Goal: Information Seeking & Learning: Check status

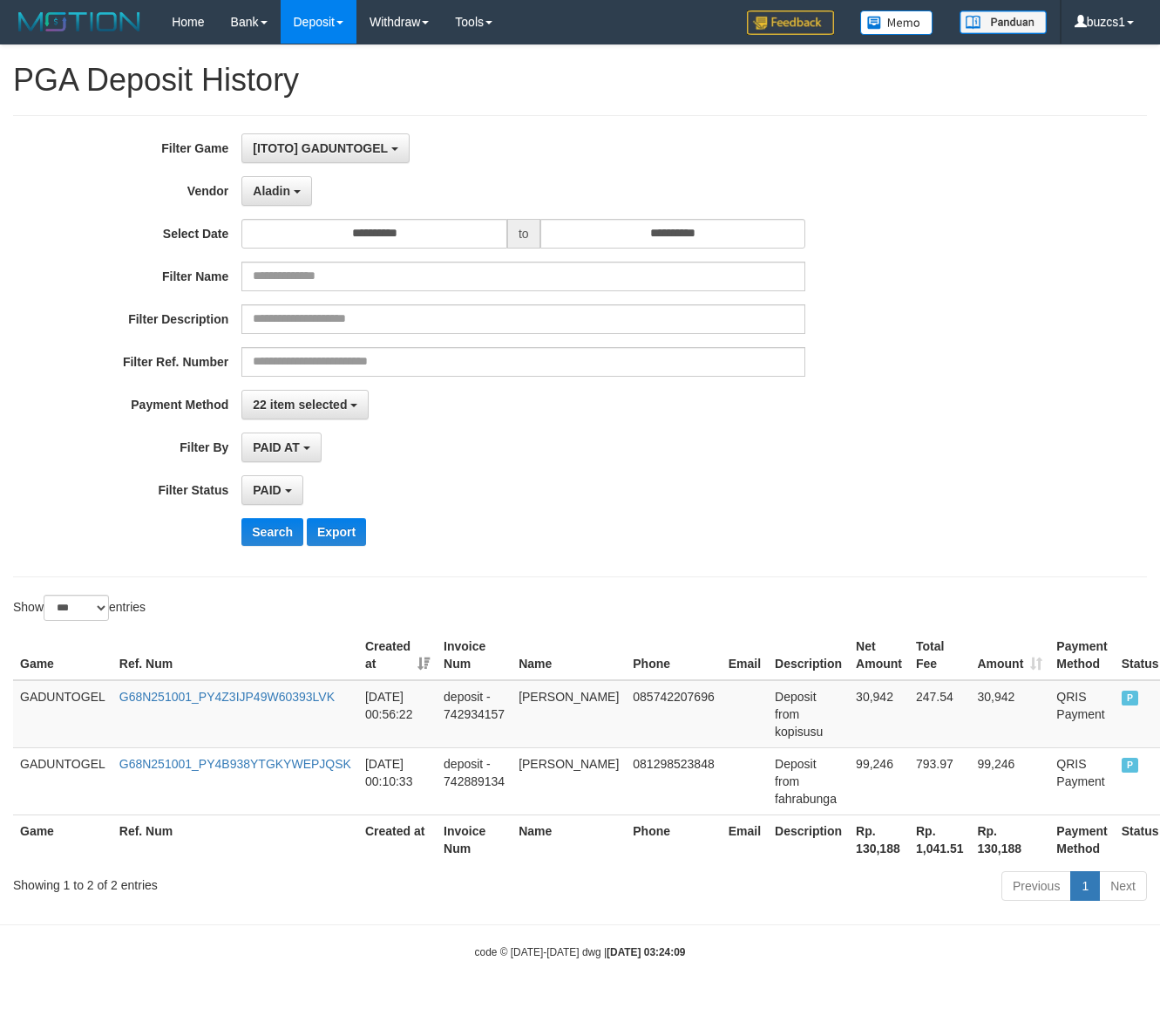
select select "**********"
select select "*********"
select select "*"
select select "***"
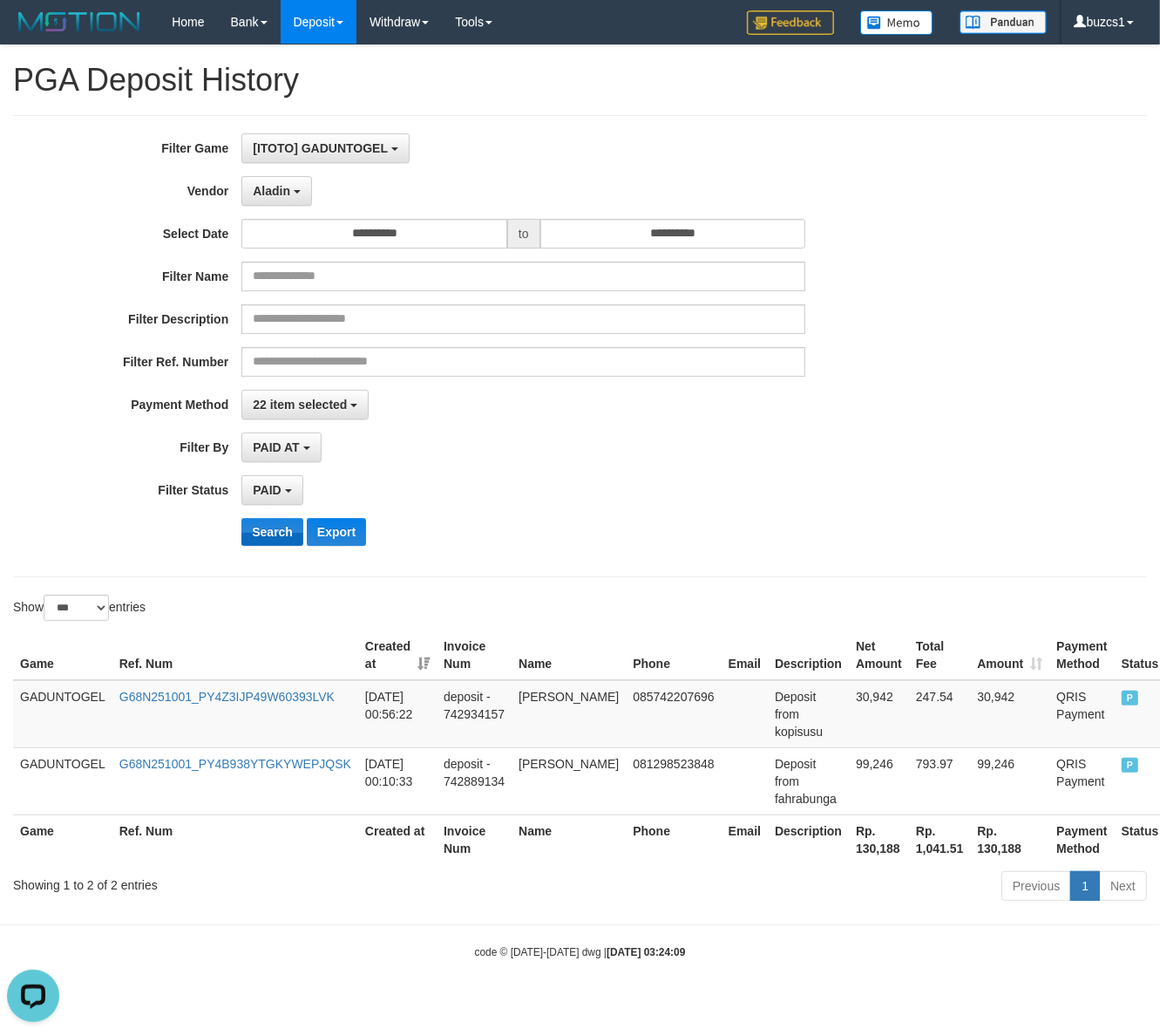
click at [279, 529] on button "Search" at bounding box center [272, 531] width 62 height 28
click at [271, 183] on button "Aladin" at bounding box center [277, 191] width 71 height 29
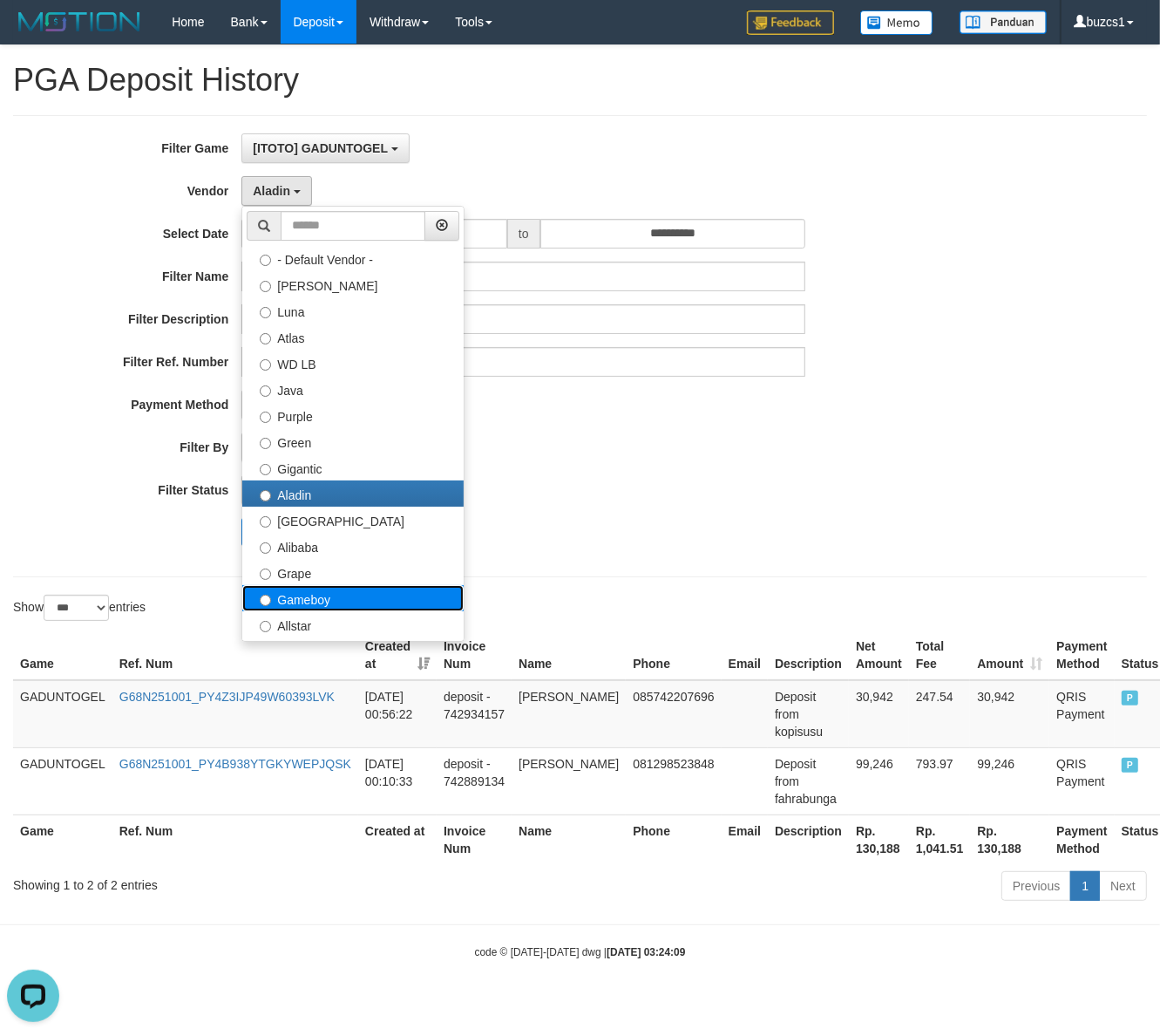
click at [307, 603] on label "Gameboy" at bounding box center [353, 598] width 222 height 26
select select "**********"
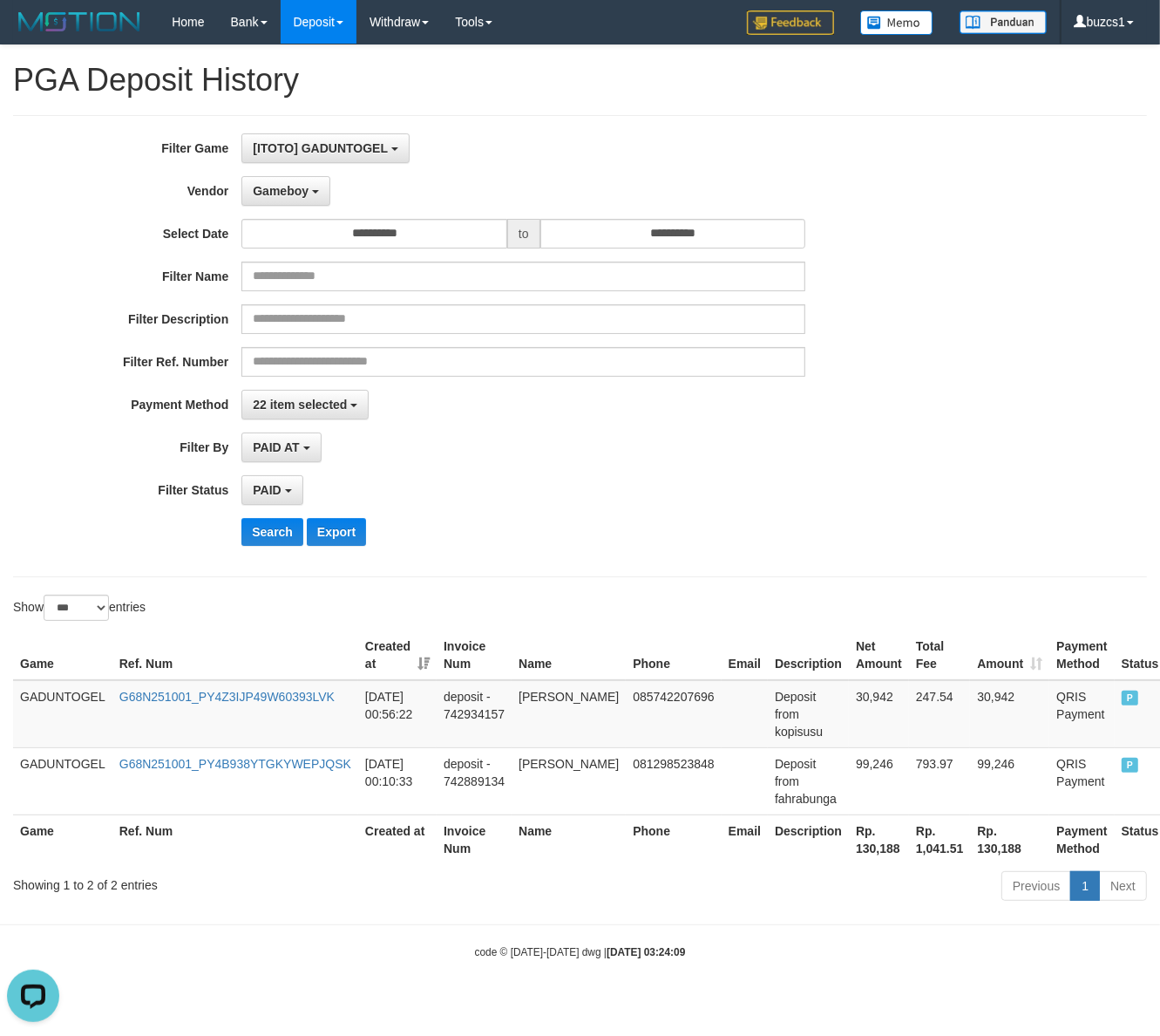
click at [270, 510] on div "**********" at bounding box center [483, 346] width 967 height 426
click at [268, 529] on button "Search" at bounding box center [272, 531] width 62 height 28
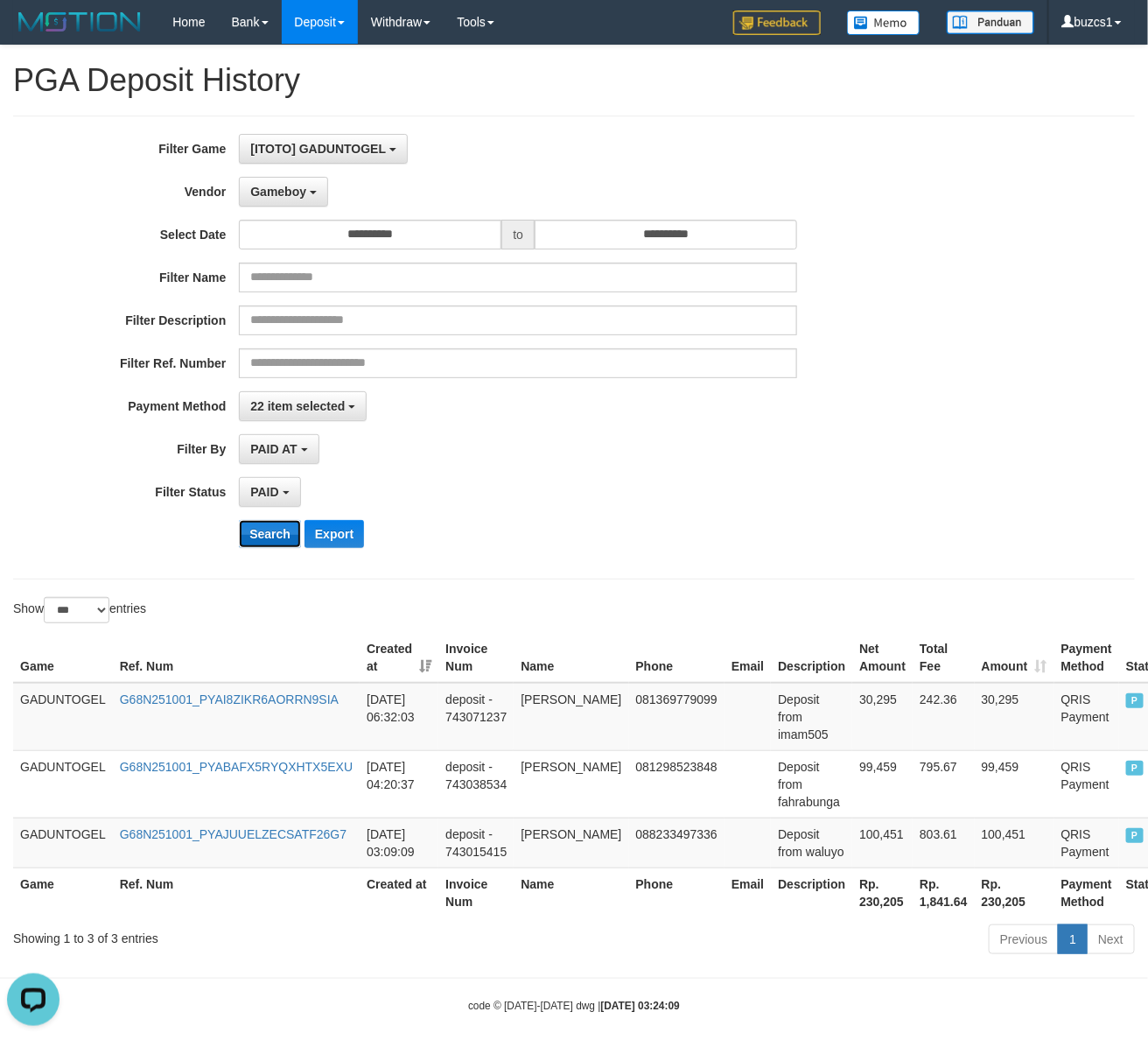
click at [269, 531] on button "Search" at bounding box center [269, 533] width 62 height 28
click at [279, 532] on button "Search" at bounding box center [269, 533] width 62 height 28
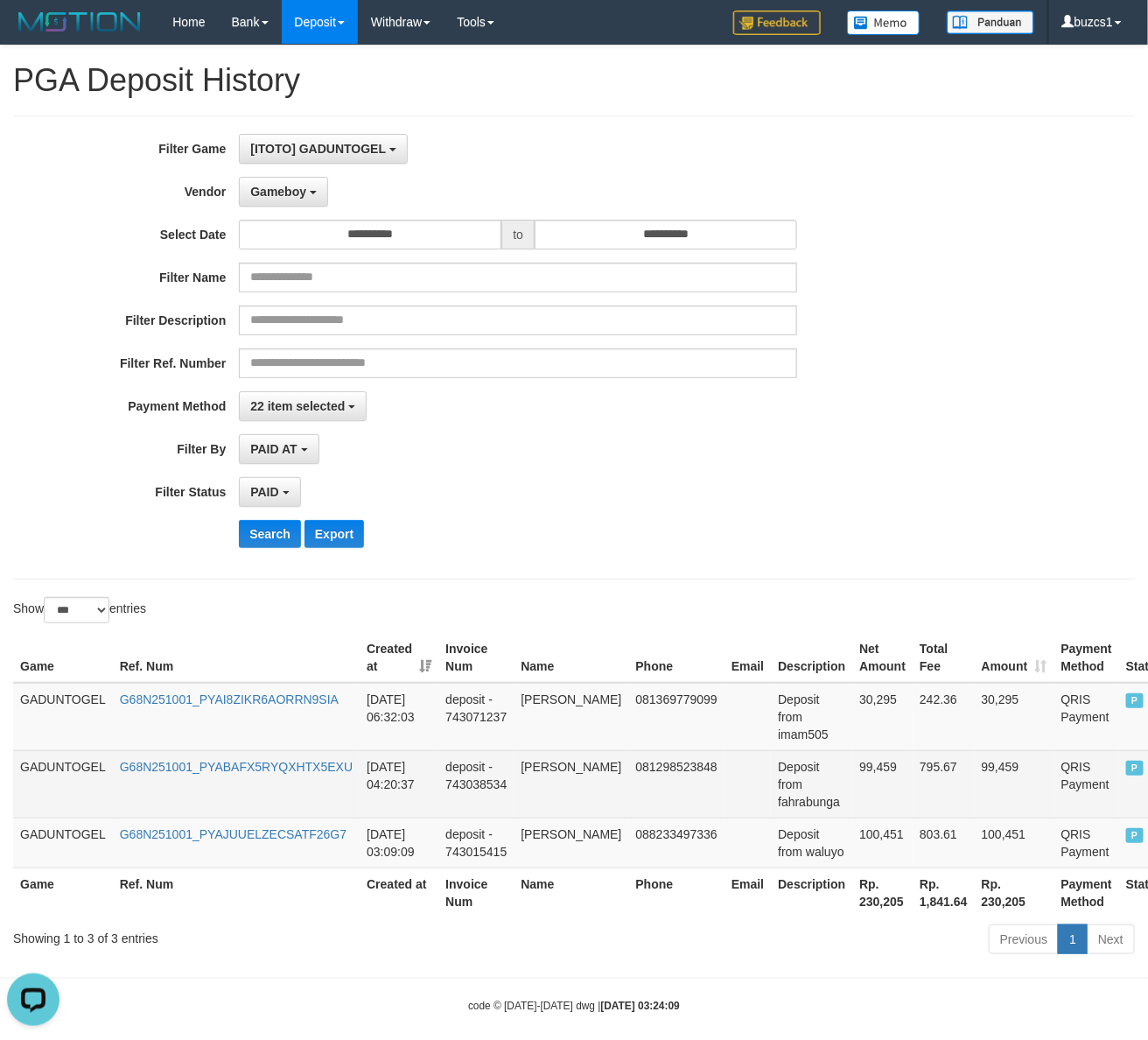
click at [853, 763] on td "99,459" at bounding box center [882, 783] width 60 height 67
click at [853, 762] on td "99,459" at bounding box center [882, 783] width 60 height 67
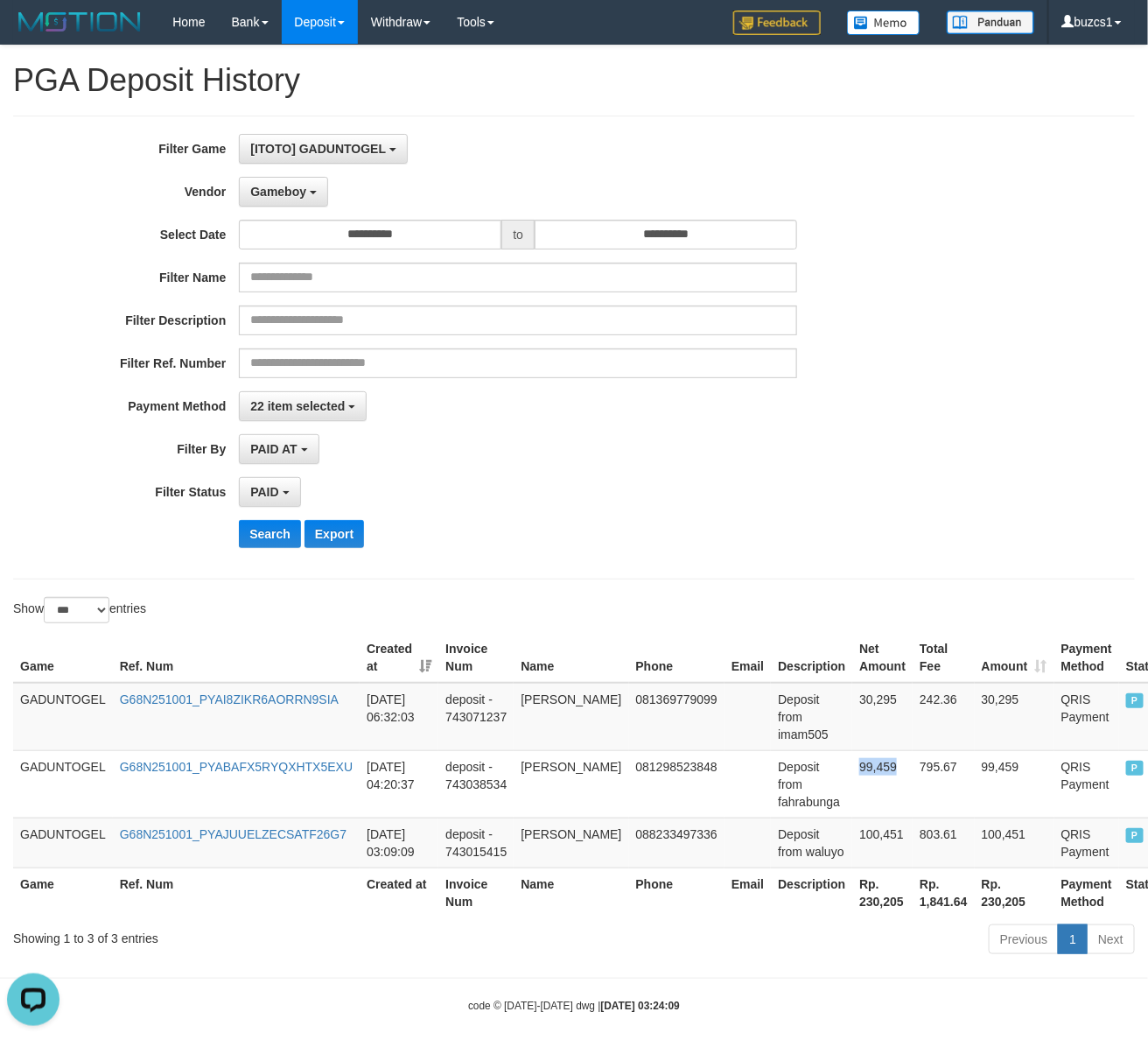
copy td "99,459"
click at [853, 704] on td "30,295" at bounding box center [882, 717] width 60 height 68
click at [853, 696] on td "30,295" at bounding box center [882, 717] width 60 height 68
copy td "30,295"
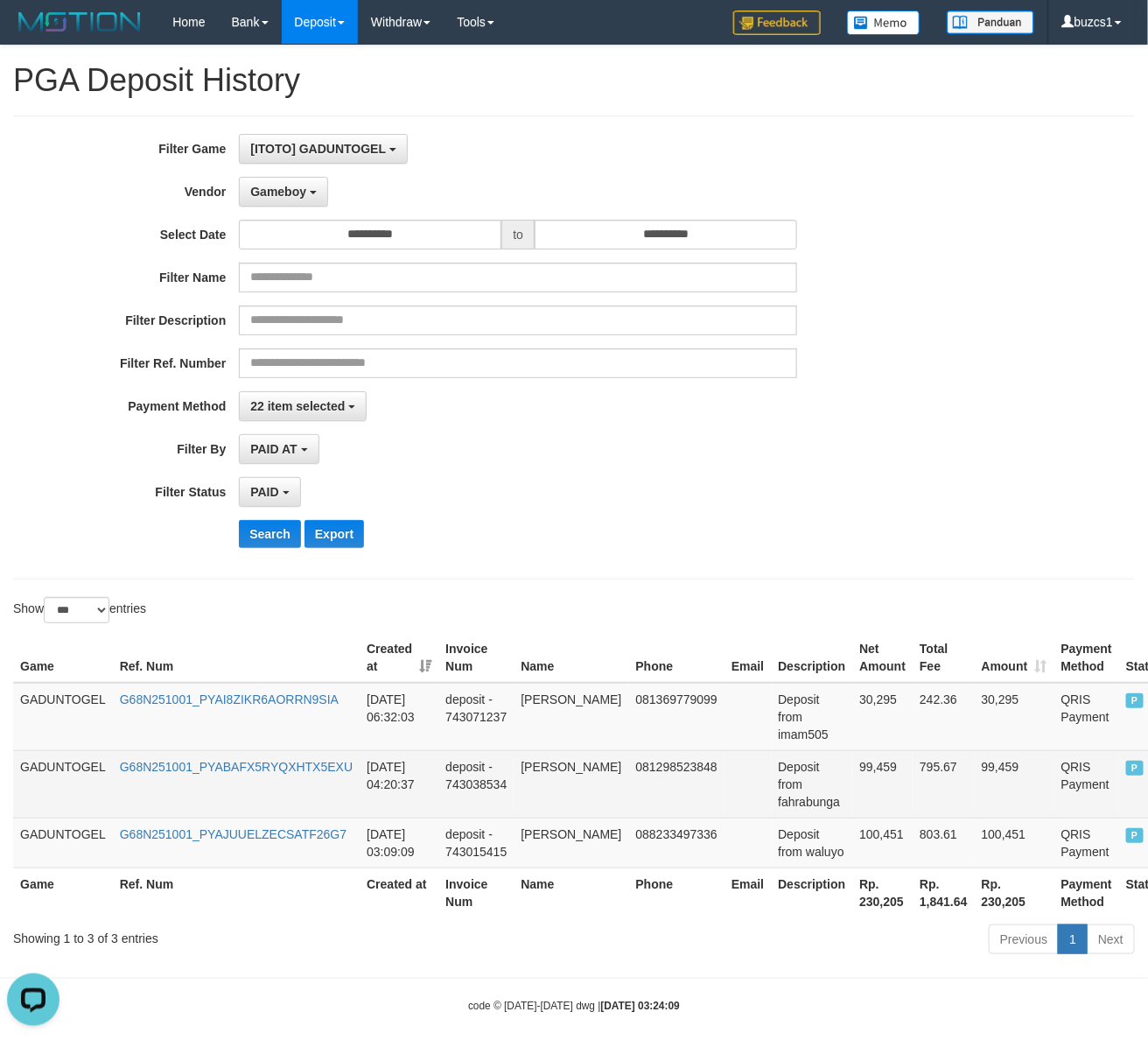
click at [530, 764] on td "[PERSON_NAME]" at bounding box center [571, 783] width 114 height 67
drag, startPoint x: 530, startPoint y: 764, endPoint x: 553, endPoint y: 788, distance: 33.2
click at [553, 788] on td "[PERSON_NAME]" at bounding box center [571, 783] width 114 height 67
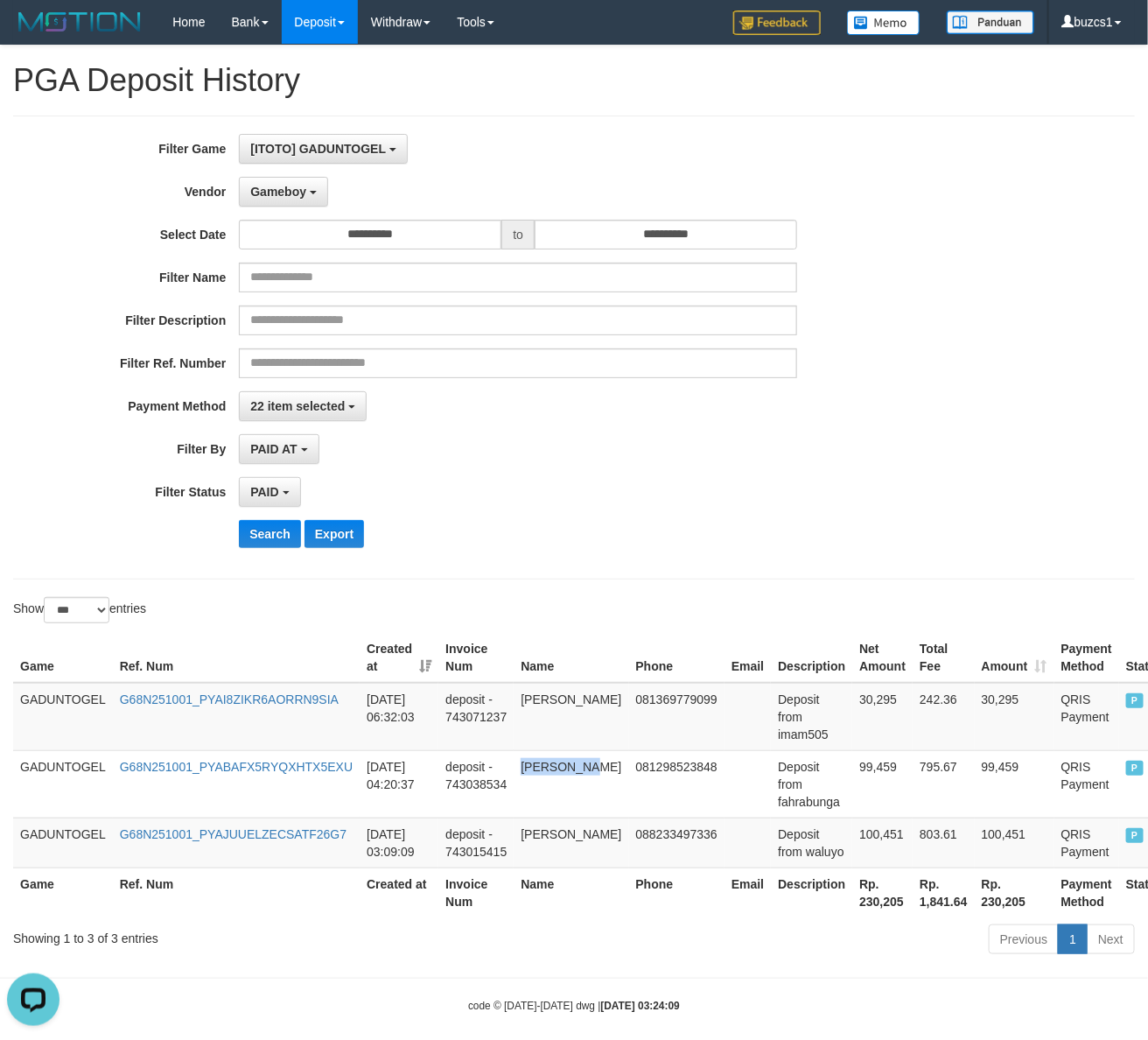
copy td "[PERSON_NAME]"
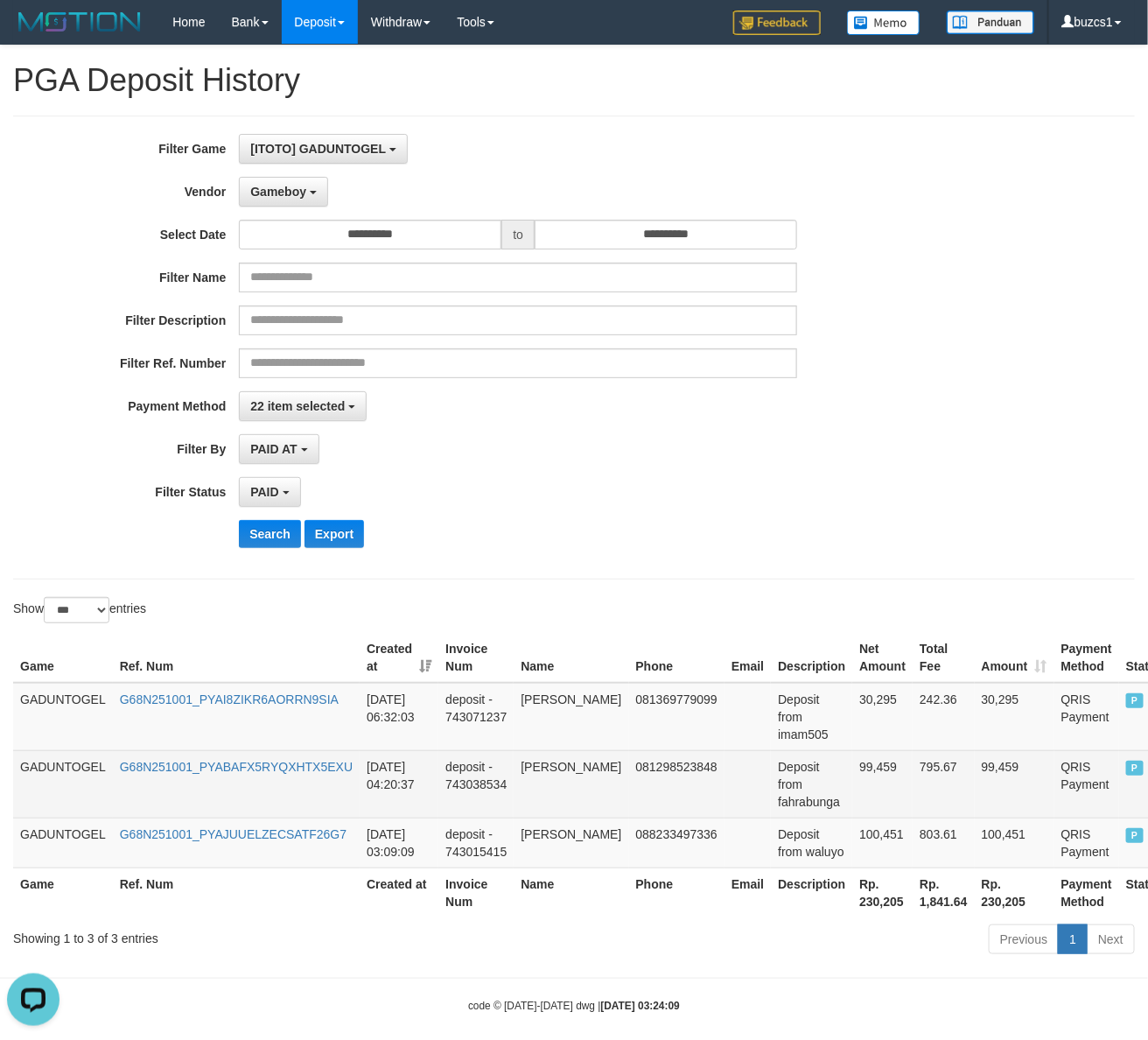
click at [772, 807] on td "Deposit from fahrabunga" at bounding box center [811, 783] width 81 height 67
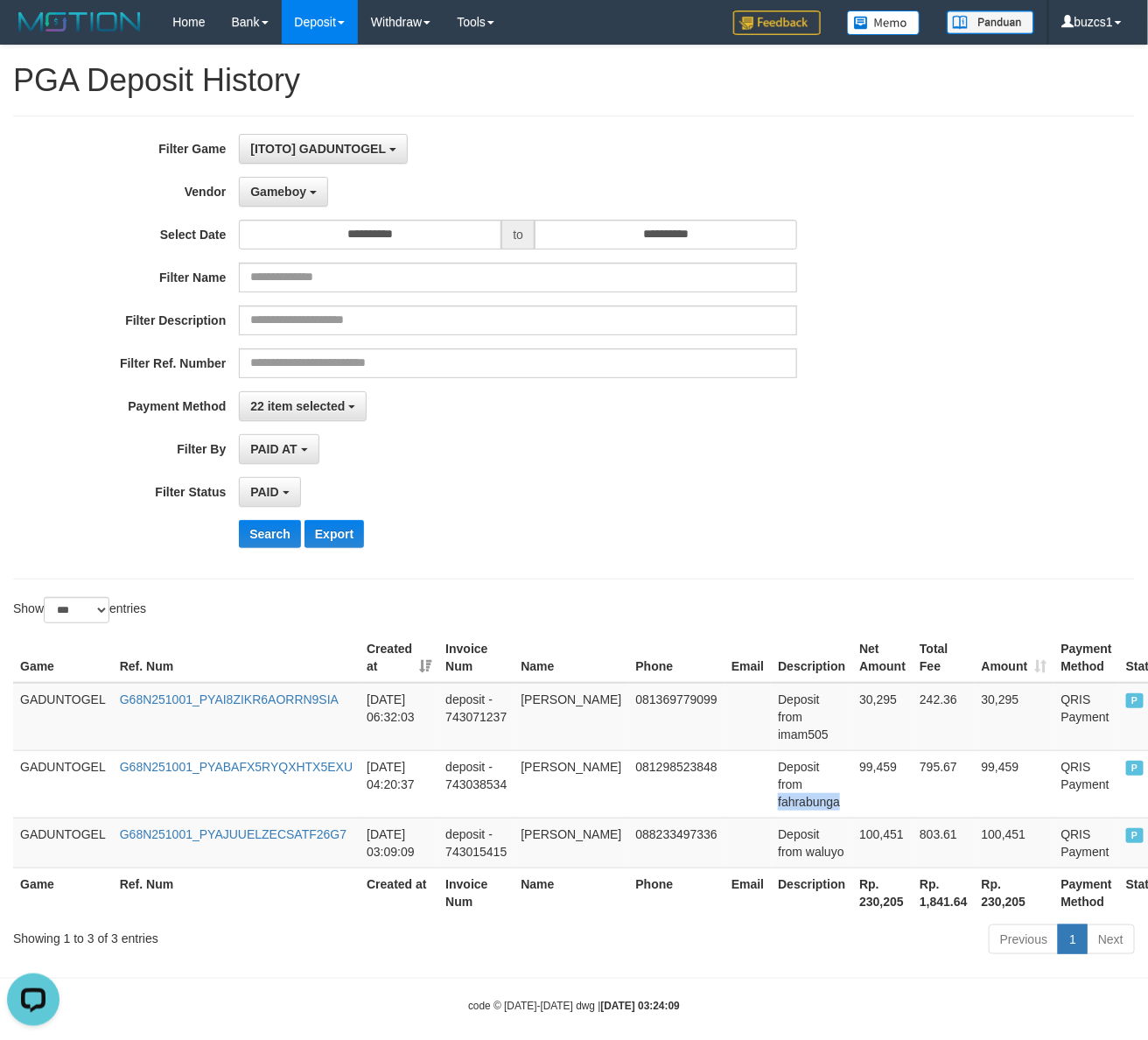
copy td "fahrabunga"
click at [556, 702] on td "[PERSON_NAME]" at bounding box center [571, 717] width 114 height 68
copy td "[PERSON_NAME]"
click at [771, 733] on td "Deposit from imam505" at bounding box center [811, 717] width 81 height 68
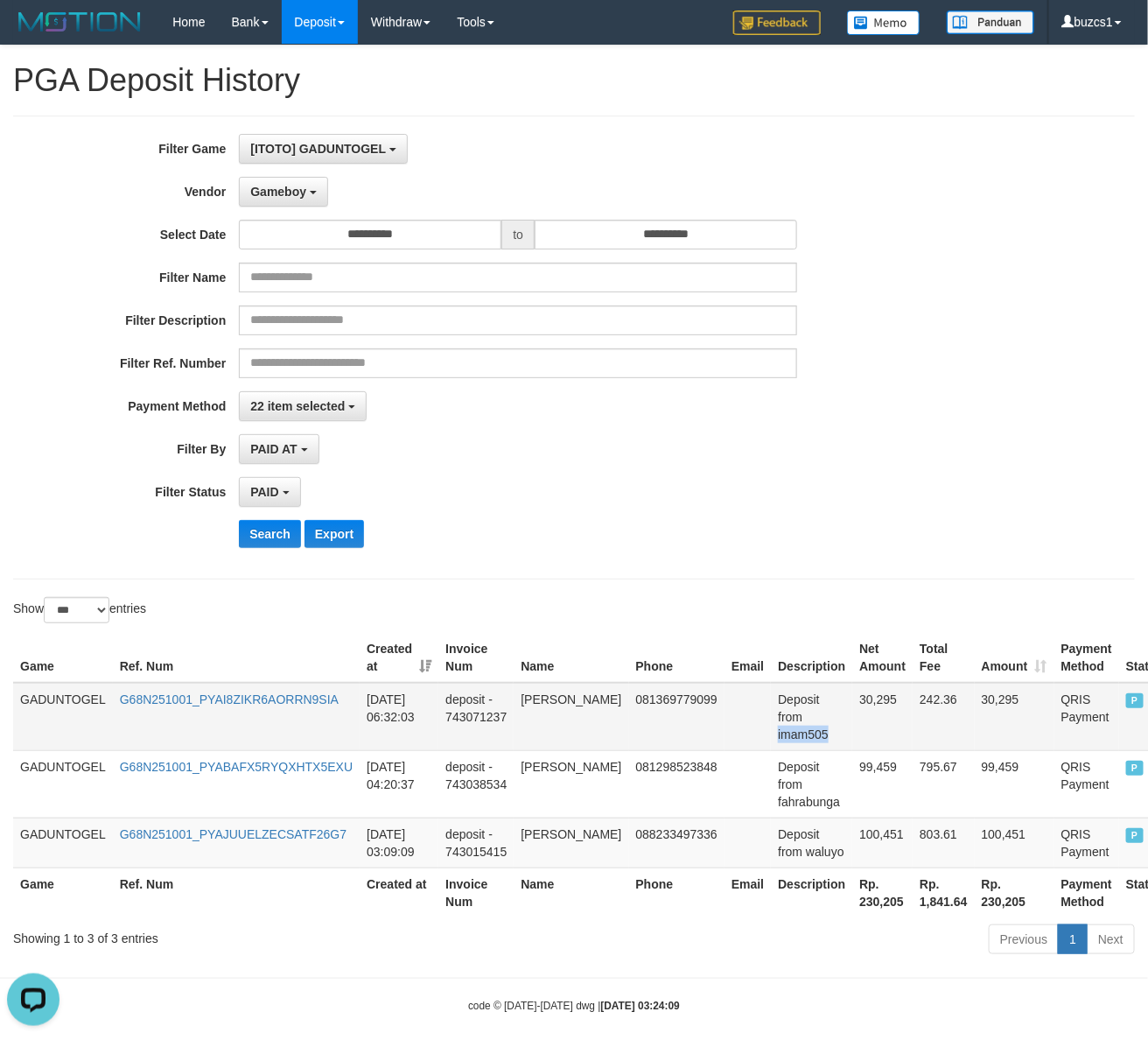
click at [771, 733] on td "Deposit from imam505" at bounding box center [811, 717] width 81 height 68
copy td "imam505"
